Goal: Navigation & Orientation: Find specific page/section

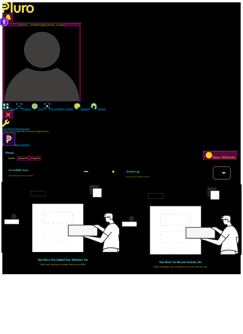
click at [1, 24] on img "Accessibility Tool" at bounding box center [3, 21] width 9 height 9
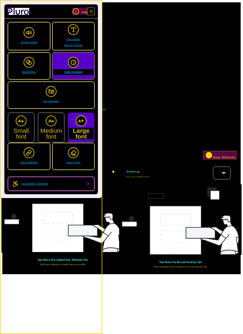
click at [40, 183] on span "Accessibility Statement" at bounding box center [34, 184] width 27 height 6
click at [234, 146] on div "Portal Active Expired Unpaid New Website Accessibility Score Check the global s…" at bounding box center [121, 210] width 239 height 128
click at [11, 15] on icon "Open notifications, you have 0 new notifications" at bounding box center [8, 18] width 5 height 6
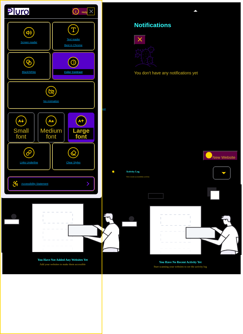
click at [158, 45] on img at bounding box center [145, 56] width 23 height 23
click at [120, 179] on div "You have not added any websites yet Add your websites to make them accessible" at bounding box center [62, 224] width 115 height 90
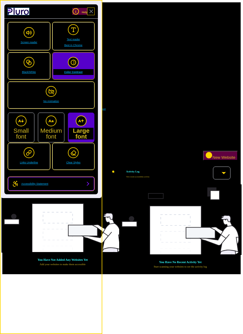
click at [22, 9] on link "to pluro website" at bounding box center [18, 11] width 21 height 7
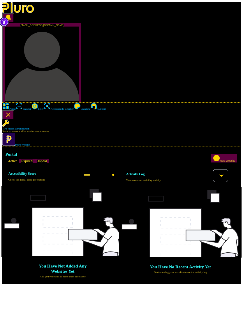
click at [15, 143] on link "Pluro Website" at bounding box center [15, 144] width 27 height 3
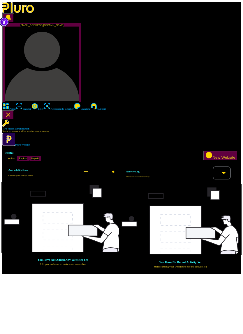
click at [6, 21] on img "Accessibility Tool" at bounding box center [3, 21] width 9 height 9
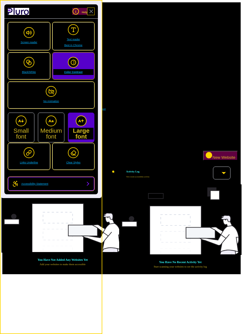
click at [94, 11] on link "Close Accessibility Tool" at bounding box center [91, 11] width 7 height 7
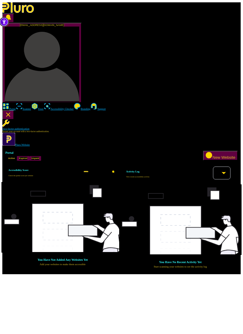
click at [7, 22] on img "Accessibility Tool" at bounding box center [3, 21] width 9 height 9
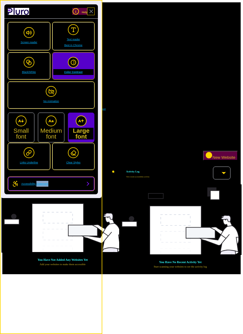
click at [88, 184] on link "Accessibility Statement" at bounding box center [51, 184] width 87 height 14
click at [90, 184] on link "Accessibility Statement" at bounding box center [51, 184] width 87 height 14
